Goal: Understand process/instructions

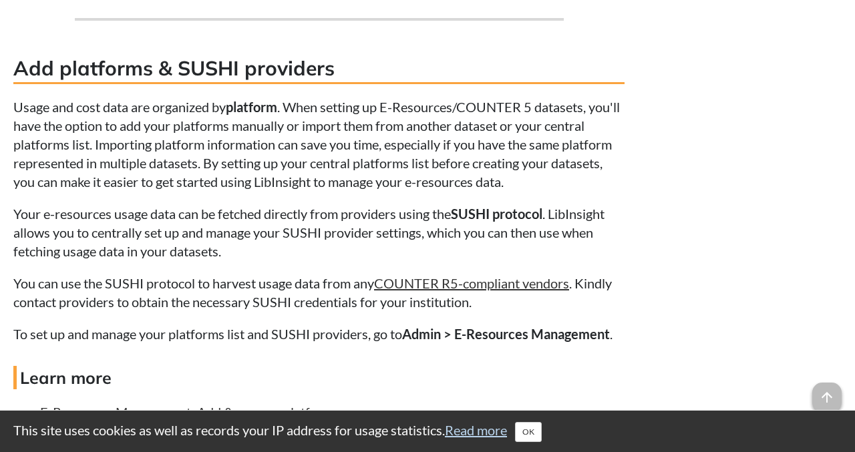
scroll to position [2451, 0]
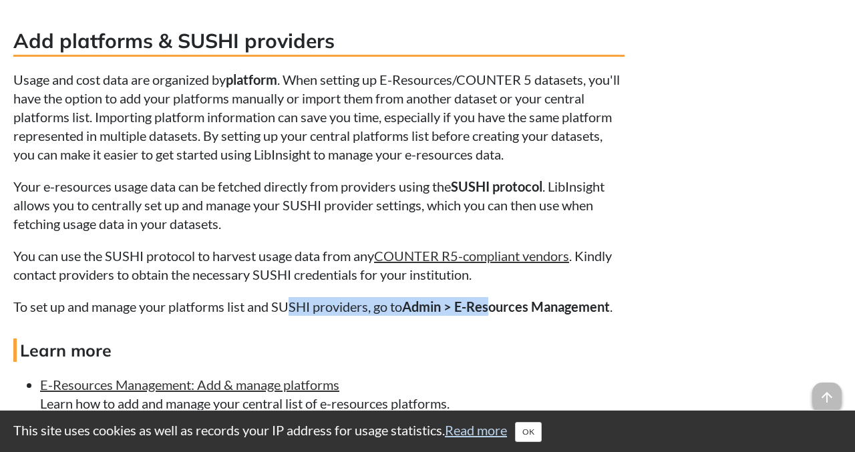
drag, startPoint x: 291, startPoint y: 313, endPoint x: 491, endPoint y: 313, distance: 199.1
click at [491, 313] on p "To set up and manage your platforms list and SUSHI providers, go to Admin > E-R…" at bounding box center [318, 306] width 611 height 19
click at [491, 313] on strong "Admin > E-Resources Management" at bounding box center [506, 307] width 208 height 16
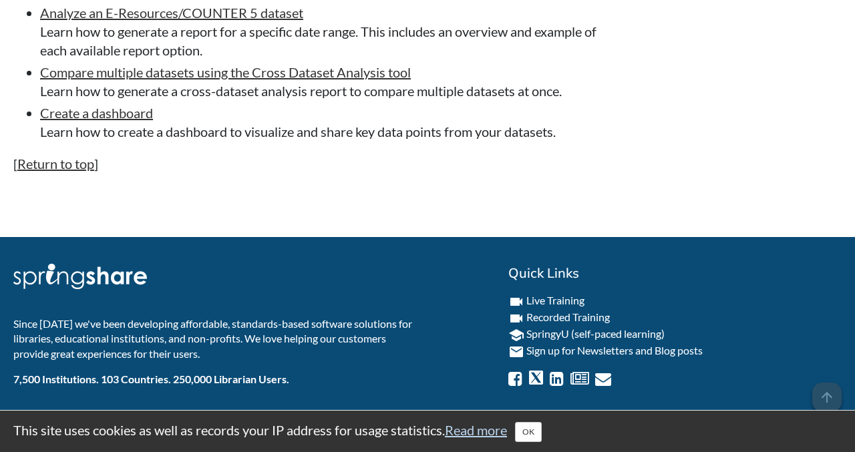
scroll to position [6766, 0]
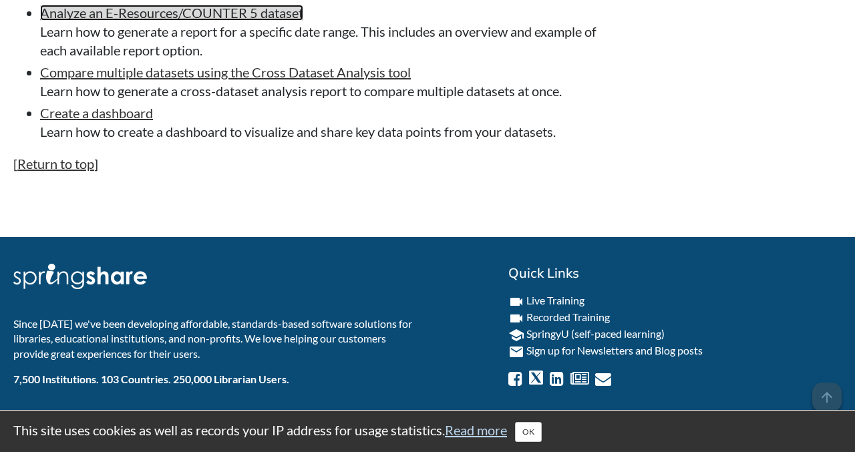
click at [241, 21] on link "Analyze an E-Resources/COUNTER 5 dataset" at bounding box center [171, 13] width 263 height 16
